Goal: Task Accomplishment & Management: Use online tool/utility

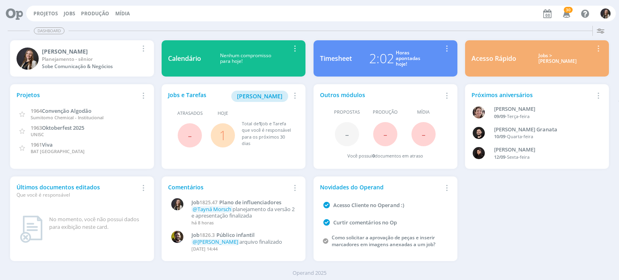
click at [224, 133] on link "1" at bounding box center [222, 135] width 7 height 17
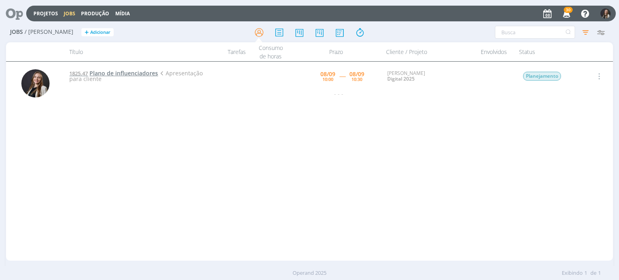
click at [135, 72] on span "Plano de influenciadores" at bounding box center [124, 73] width 69 height 8
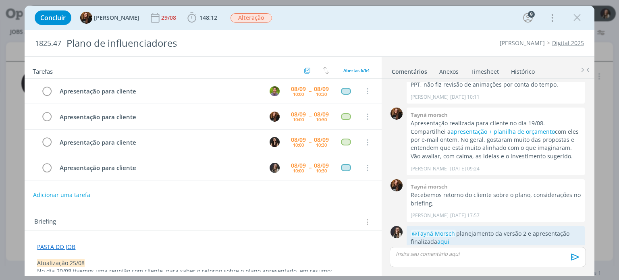
scroll to position [48, 0]
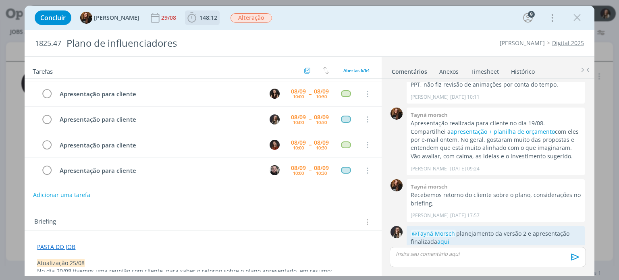
click at [200, 17] on span "148:12" at bounding box center [209, 18] width 18 height 8
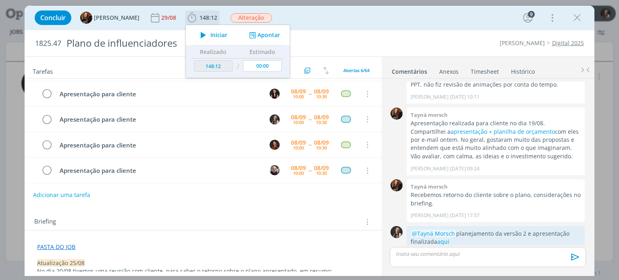
click at [214, 34] on span "Iniciar" at bounding box center [218, 35] width 17 height 6
click at [200, 35] on icon "dialog" at bounding box center [205, 35] width 10 height 8
type input "148:49"
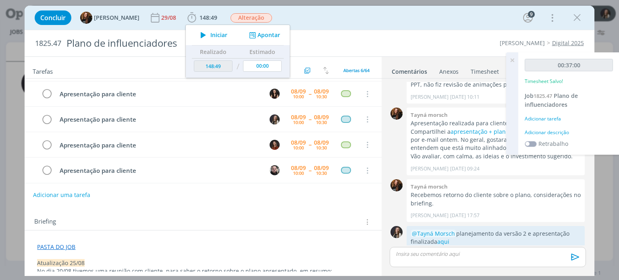
click at [513, 60] on icon at bounding box center [512, 60] width 15 height 16
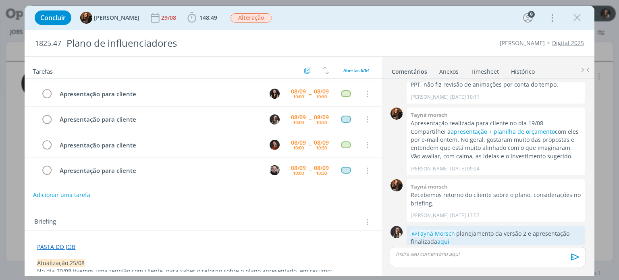
click at [489, 75] on link "Timesheet" at bounding box center [484, 70] width 29 height 12
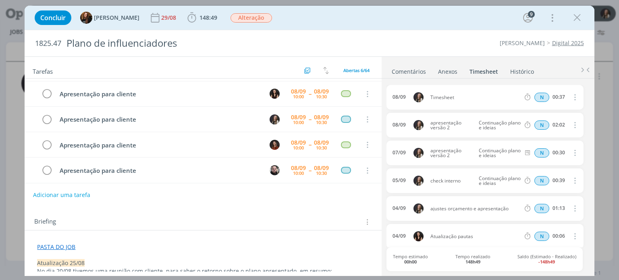
click at [572, 93] on icon "dialog" at bounding box center [574, 97] width 9 height 10
click at [539, 121] on link "Editar" at bounding box center [552, 123] width 64 height 13
drag, startPoint x: 457, startPoint y: 98, endPoint x: 417, endPoint y: 94, distance: 40.1
click at [417, 94] on div "[DATE] 09:35 Timesheet Selecione a tarefa N 00:37" at bounding box center [485, 97] width 197 height 25
click at [554, 98] on input "00:37" at bounding box center [558, 97] width 17 height 9
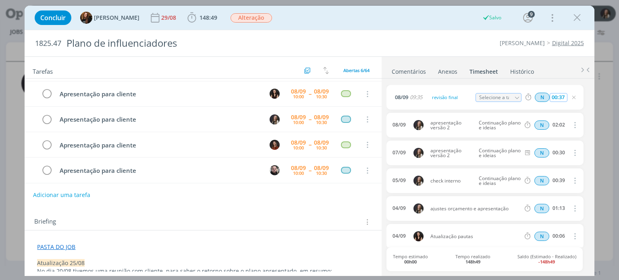
click at [562, 96] on input "00:37" at bounding box center [558, 97] width 17 height 9
click at [558, 96] on input "00:37" at bounding box center [558, 97] width 17 height 9
type input "00:25"
click at [516, 95] on icon "dialog" at bounding box center [517, 98] width 6 height 6
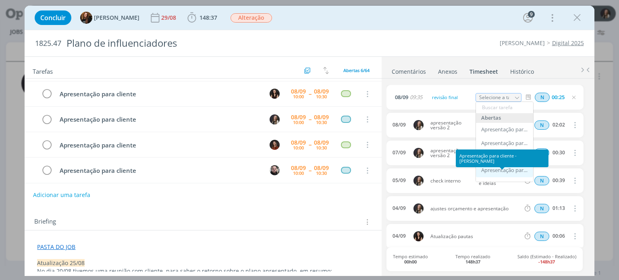
click at [499, 167] on div "Apresentação para cliente - [PERSON_NAME]" at bounding box center [505, 170] width 48 height 6
type input "Apresentação para cliente"
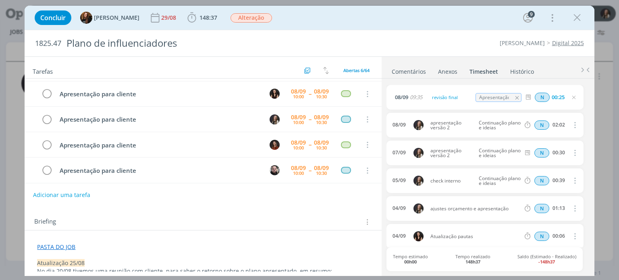
drag, startPoint x: 577, startPoint y: 13, endPoint x: 564, endPoint y: 38, distance: 28.5
click at [577, 12] on icon "dialog" at bounding box center [577, 18] width 12 height 12
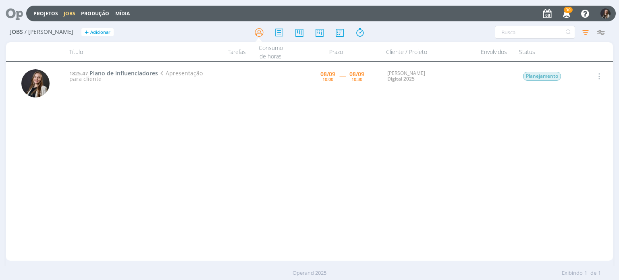
drag, startPoint x: 477, startPoint y: 143, endPoint x: 460, endPoint y: 145, distance: 17.5
click at [477, 143] on div "1825.47 Plano de influenciadores Apresentação para cliente [DATE] 10:00 ----- […" at bounding box center [339, 161] width 548 height 196
click at [17, 8] on icon at bounding box center [11, 14] width 17 height 16
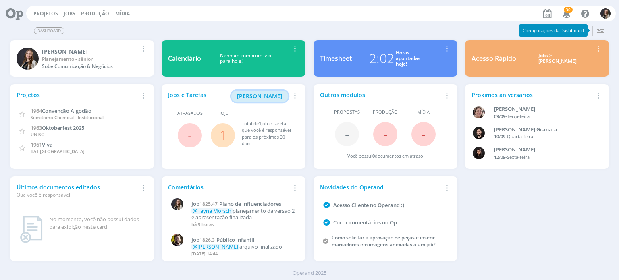
click at [255, 96] on span "[PERSON_NAME]" at bounding box center [260, 96] width 46 height 8
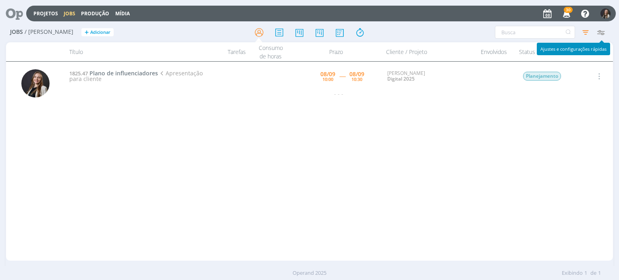
click at [602, 30] on icon "button" at bounding box center [601, 32] width 15 height 15
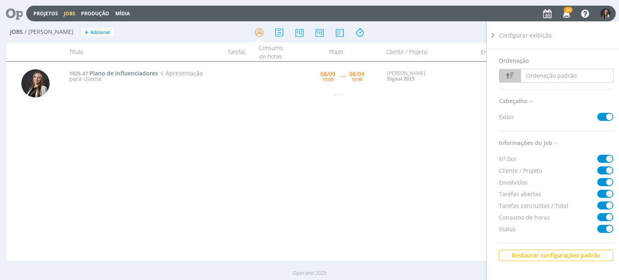
click at [491, 34] on icon at bounding box center [493, 35] width 8 height 8
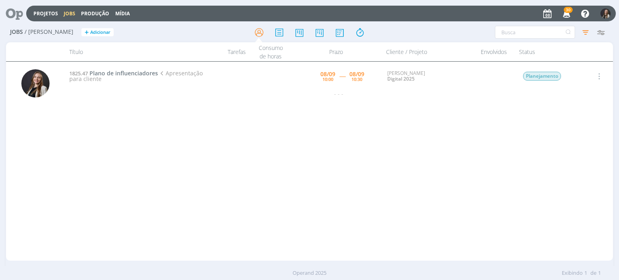
click at [456, 150] on div "1825.47 Plano de influenciadores Apresentação para cliente [DATE] 10:00 ----- […" at bounding box center [339, 161] width 548 height 196
click at [603, 31] on icon "button" at bounding box center [601, 32] width 15 height 15
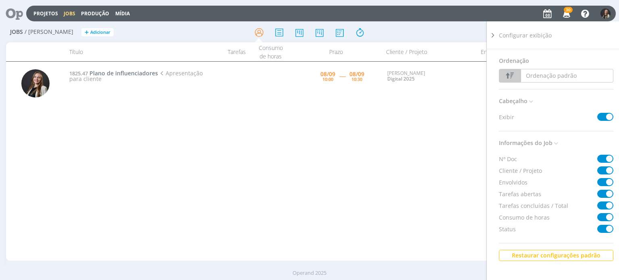
click at [375, 124] on div "1825.47 Plano de influenciadores Apresentação para cliente [DATE] 10:00 ----- […" at bounding box center [339, 161] width 548 height 196
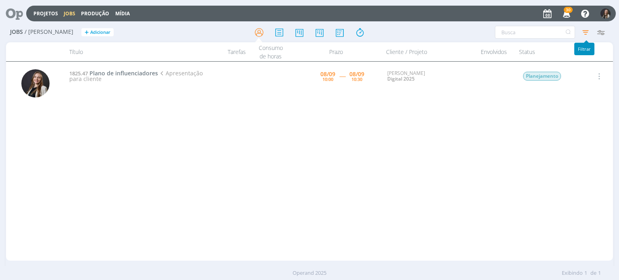
click at [583, 29] on icon "button" at bounding box center [586, 32] width 15 height 15
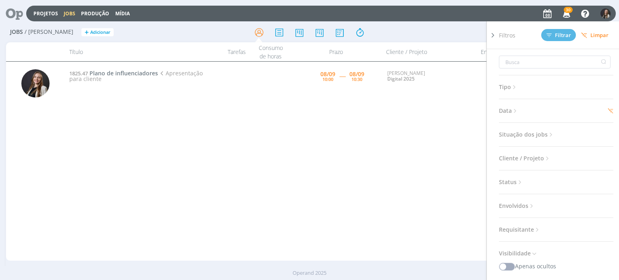
click at [527, 158] on span "Cliente / Projeto" at bounding box center [525, 158] width 52 height 10
click at [516, 179] on span "Status" at bounding box center [511, 182] width 25 height 10
click at [524, 137] on span "Situação dos jobs" at bounding box center [527, 134] width 56 height 10
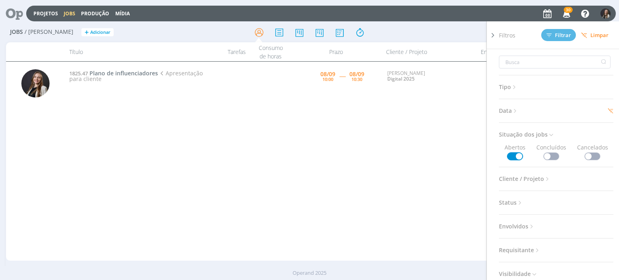
click at [547, 156] on span at bounding box center [551, 156] width 16 height 8
click at [510, 110] on span "Data" at bounding box center [509, 111] width 20 height 10
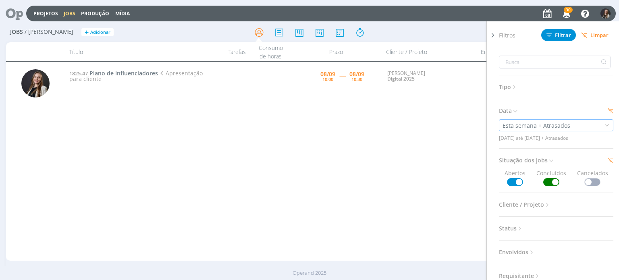
click at [558, 126] on div "Esta semana + Atrasados" at bounding box center [537, 125] width 69 height 8
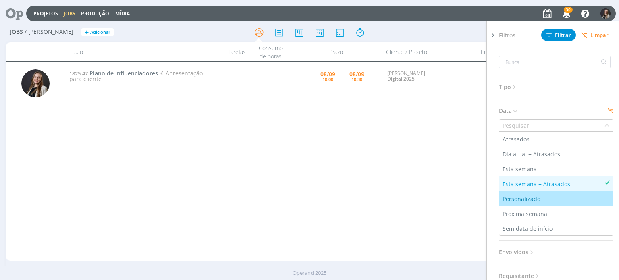
click at [517, 192] on li "Personalizado" at bounding box center [557, 199] width 114 height 15
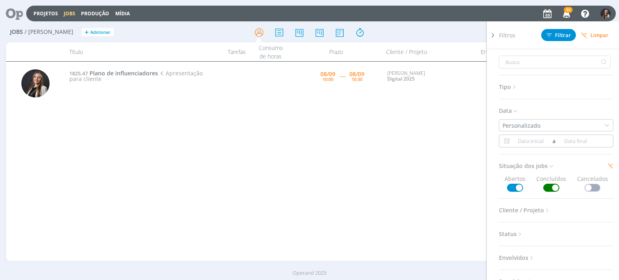
click at [534, 141] on input at bounding box center [531, 141] width 39 height 10
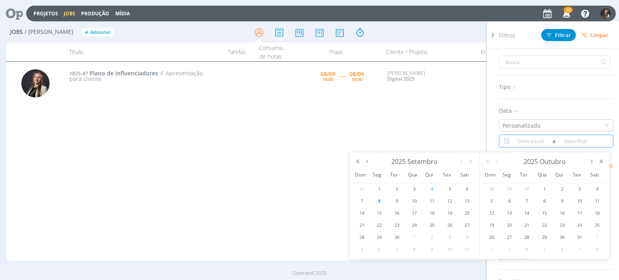
click at [431, 188] on span "4" at bounding box center [432, 189] width 10 height 10
click at [380, 201] on span "8" at bounding box center [380, 201] width 10 height 10
type input "[DATE]"
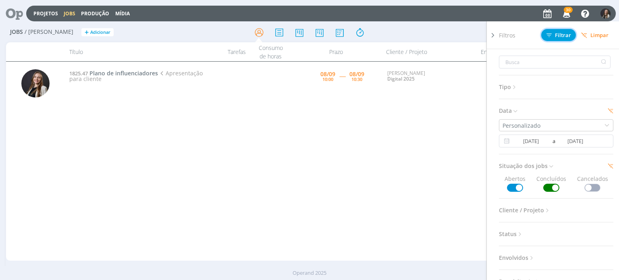
click at [561, 37] on span "Filtrar" at bounding box center [559, 35] width 25 height 5
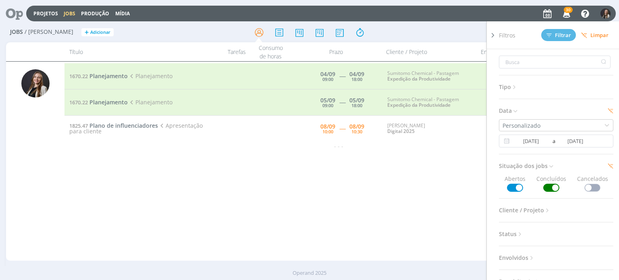
click at [505, 35] on span "Filtros" at bounding box center [507, 35] width 17 height 8
click at [493, 35] on icon at bounding box center [493, 35] width 8 height 8
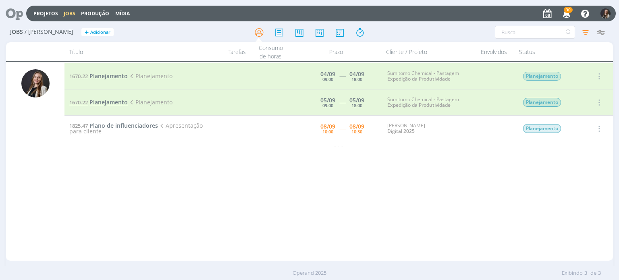
click at [122, 102] on span "Planejamento" at bounding box center [109, 102] width 38 height 8
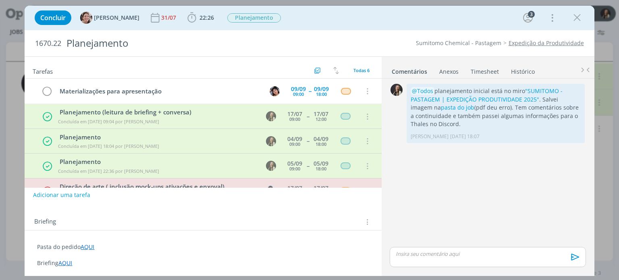
scroll to position [45, 0]
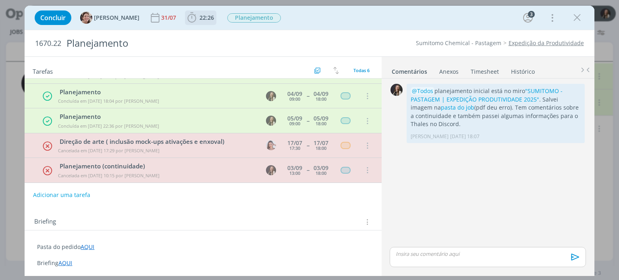
click at [198, 17] on b "22:26" at bounding box center [207, 18] width 18 height 6
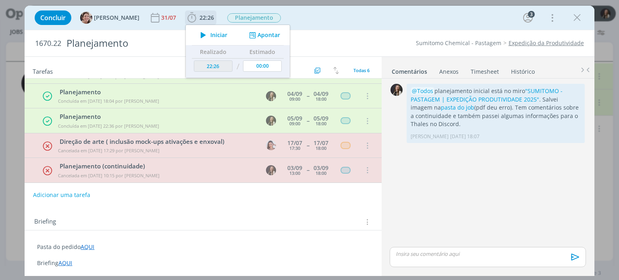
click at [210, 36] on span "Iniciar" at bounding box center [218, 35] width 17 height 6
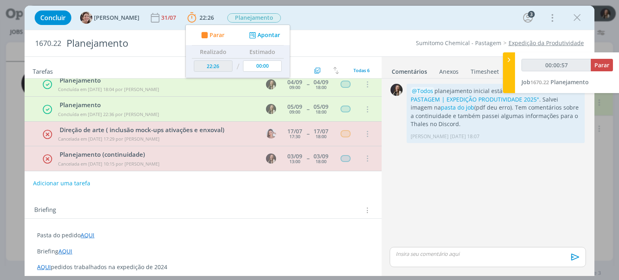
scroll to position [33, 0]
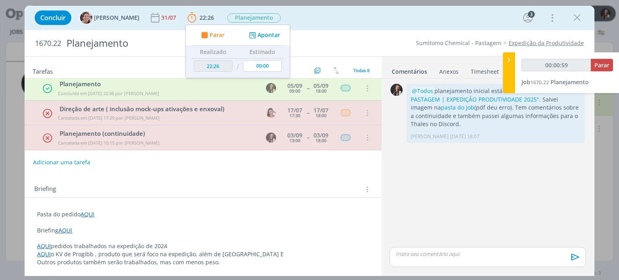
click at [65, 229] on link "AQUI" at bounding box center [65, 231] width 14 height 8
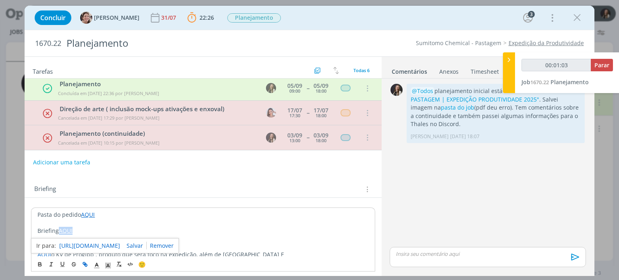
click at [98, 245] on link "[URL][DOMAIN_NAME]" at bounding box center [89, 246] width 61 height 10
type input "00:29:11"
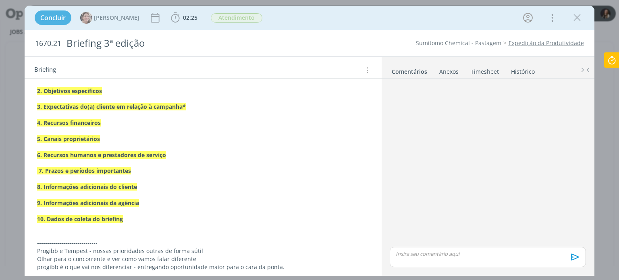
scroll to position [644, 0]
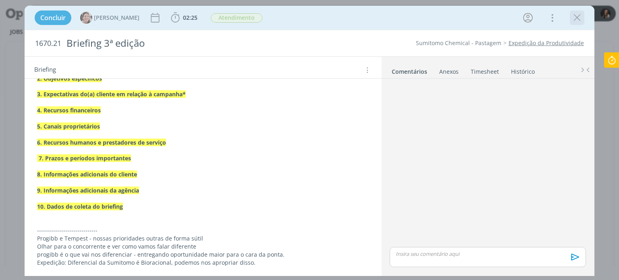
click at [577, 20] on icon "dialog" at bounding box center [577, 18] width 12 height 12
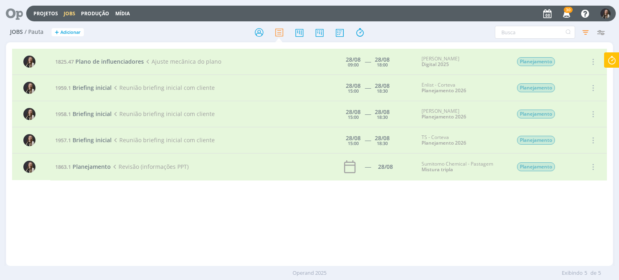
click at [611, 62] on icon at bounding box center [612, 60] width 15 height 16
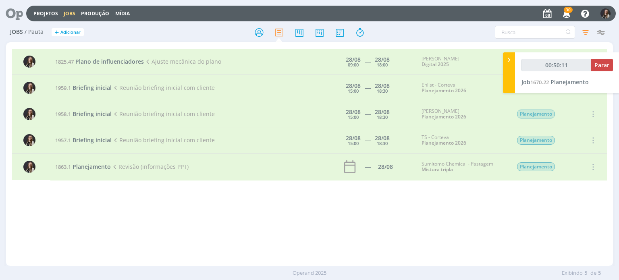
type input "00:51:11"
